Goal: Check status: Check status

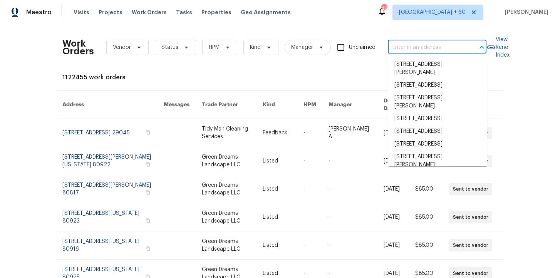
click at [430, 45] on input "text" at bounding box center [426, 48] width 77 height 12
type input "[STREET_ADDRESS][PERSON_NAME]"
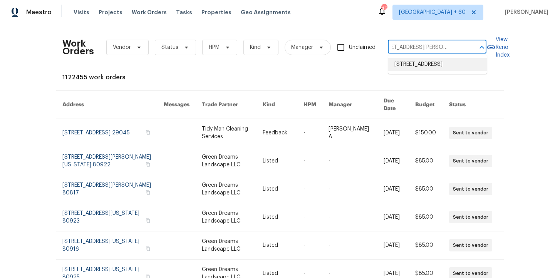
click at [429, 65] on li "[STREET_ADDRESS]" at bounding box center [437, 64] width 99 height 13
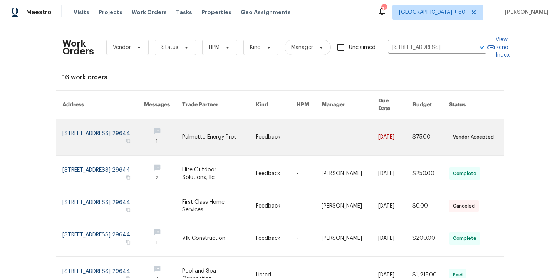
click at [87, 125] on link at bounding box center [103, 137] width 82 height 36
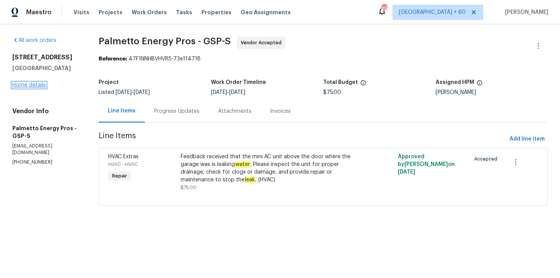
click at [38, 86] on link "Home details" at bounding box center [28, 84] width 33 height 5
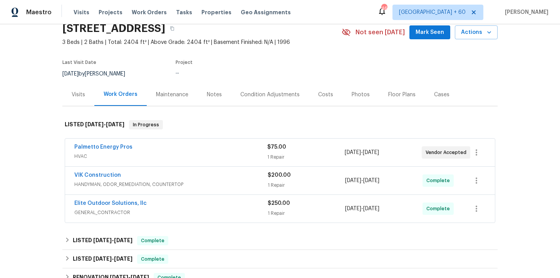
scroll to position [91, 0]
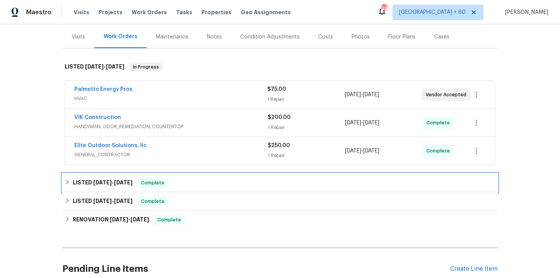
click at [195, 183] on div "LISTED [DATE] - [DATE] Complete" at bounding box center [280, 182] width 430 height 9
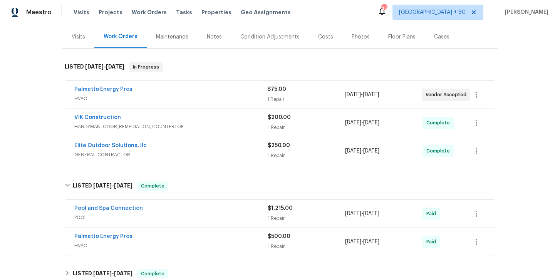
click at [207, 241] on div "Palmetto Energy Pros" at bounding box center [170, 237] width 193 height 9
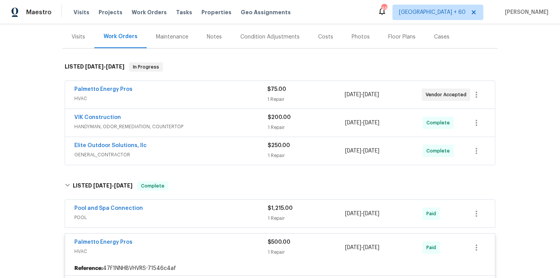
click at [202, 211] on div "Pool and Spa Connection" at bounding box center [170, 208] width 193 height 9
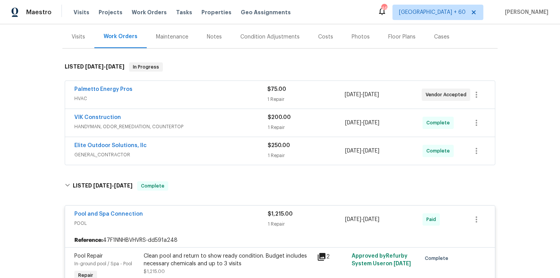
click at [195, 156] on span "GENERAL_CONTRACTOR" at bounding box center [170, 155] width 193 height 8
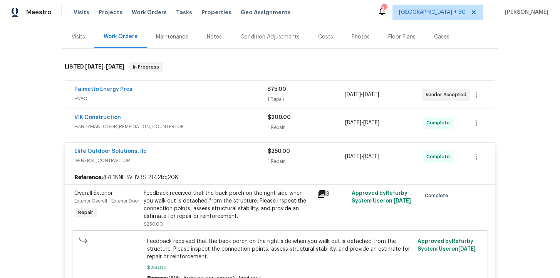
click at [197, 124] on span "HANDYMAN, ODOR_REMEDIATION, COUNTERTOP" at bounding box center [170, 127] width 193 height 8
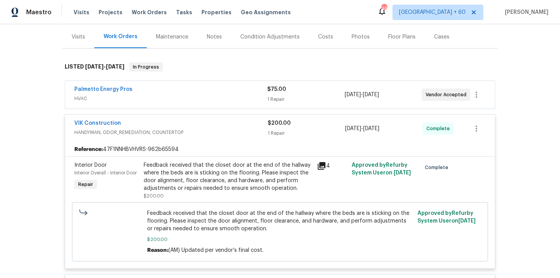
click at [195, 98] on span "HVAC" at bounding box center [170, 99] width 193 height 8
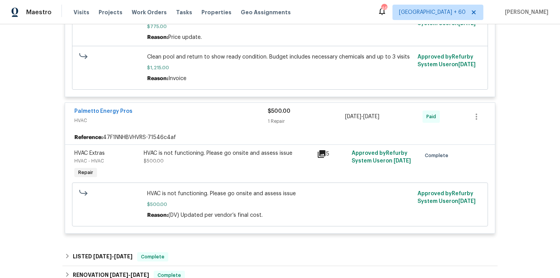
scroll to position [777, 0]
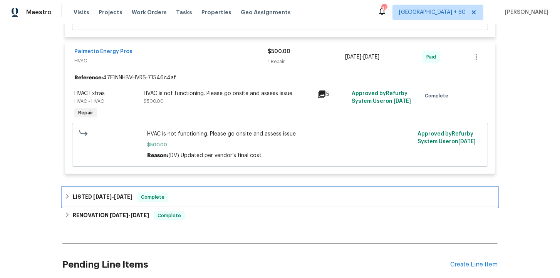
click at [223, 200] on div "LISTED [DATE] - [DATE] Complete" at bounding box center [280, 197] width 430 height 9
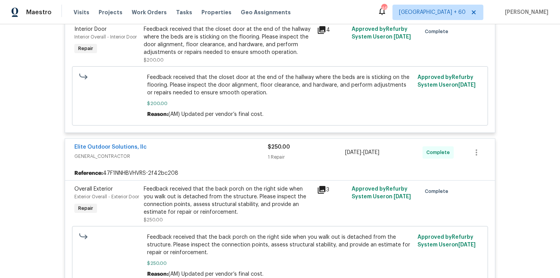
scroll to position [226, 0]
